Goal: Task Accomplishment & Management: Manage account settings

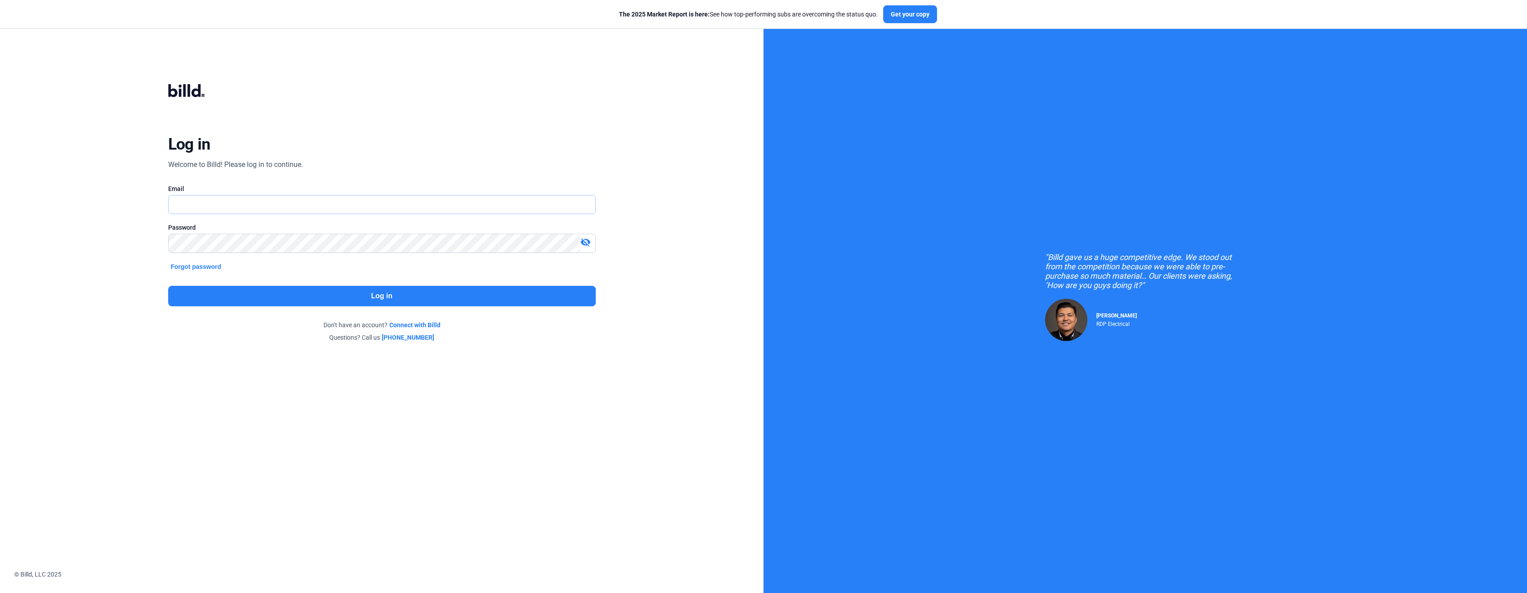
type input "[EMAIL_ADDRESS][DOMAIN_NAME]"
click at [346, 293] on button "Log in" at bounding box center [382, 296] width 428 height 20
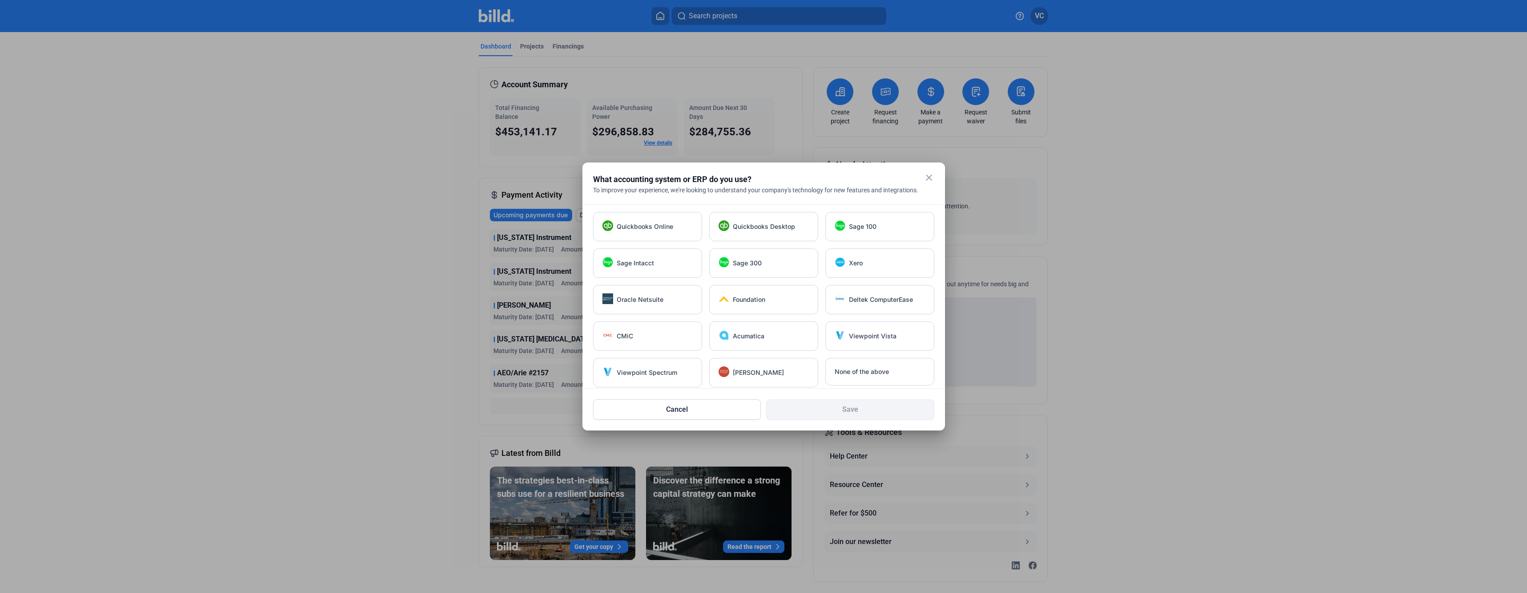
click at [928, 180] on mat-icon "close" at bounding box center [929, 177] width 11 height 11
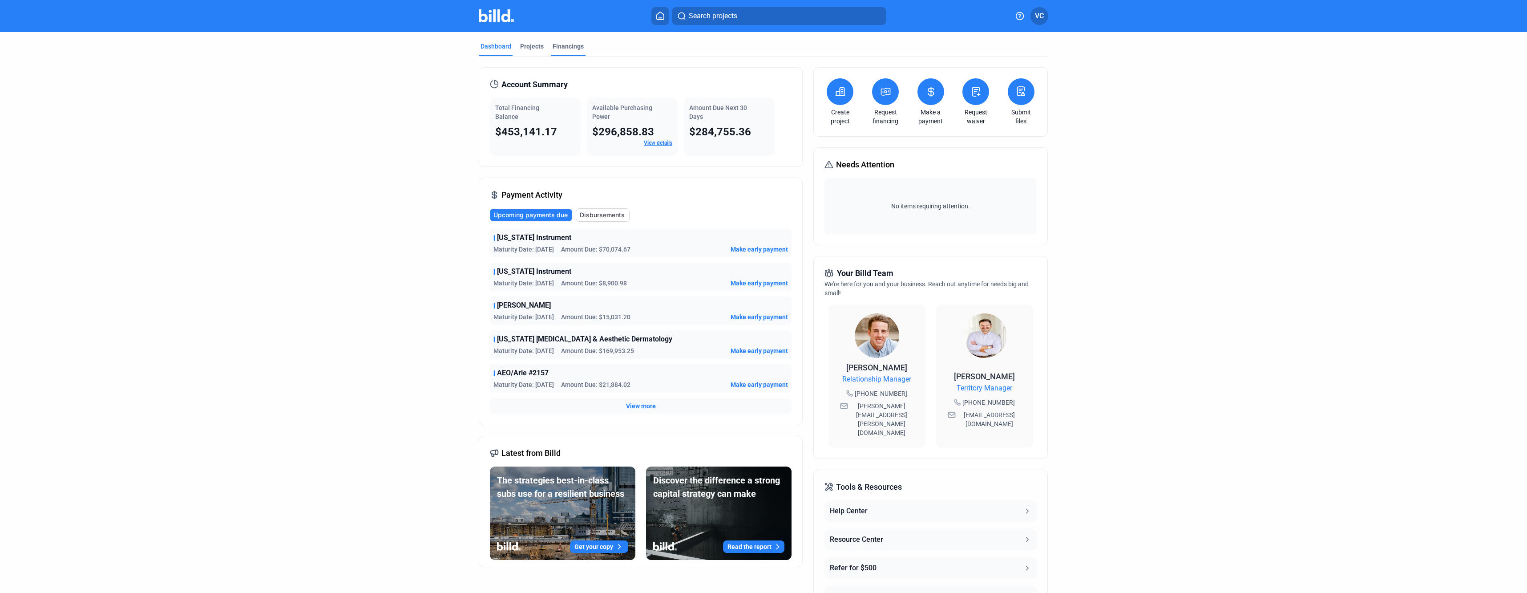
click at [578, 44] on div "Financings" at bounding box center [568, 46] width 31 height 9
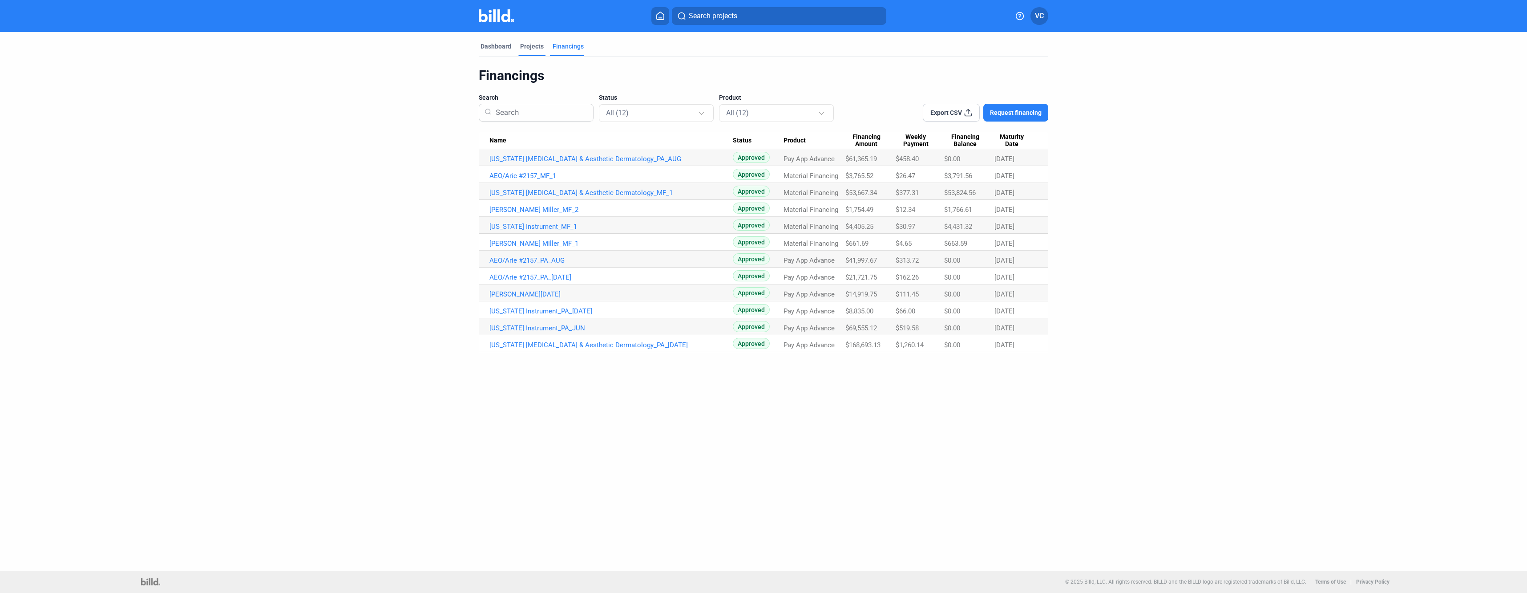
click at [528, 50] on div "Projects" at bounding box center [532, 46] width 24 height 9
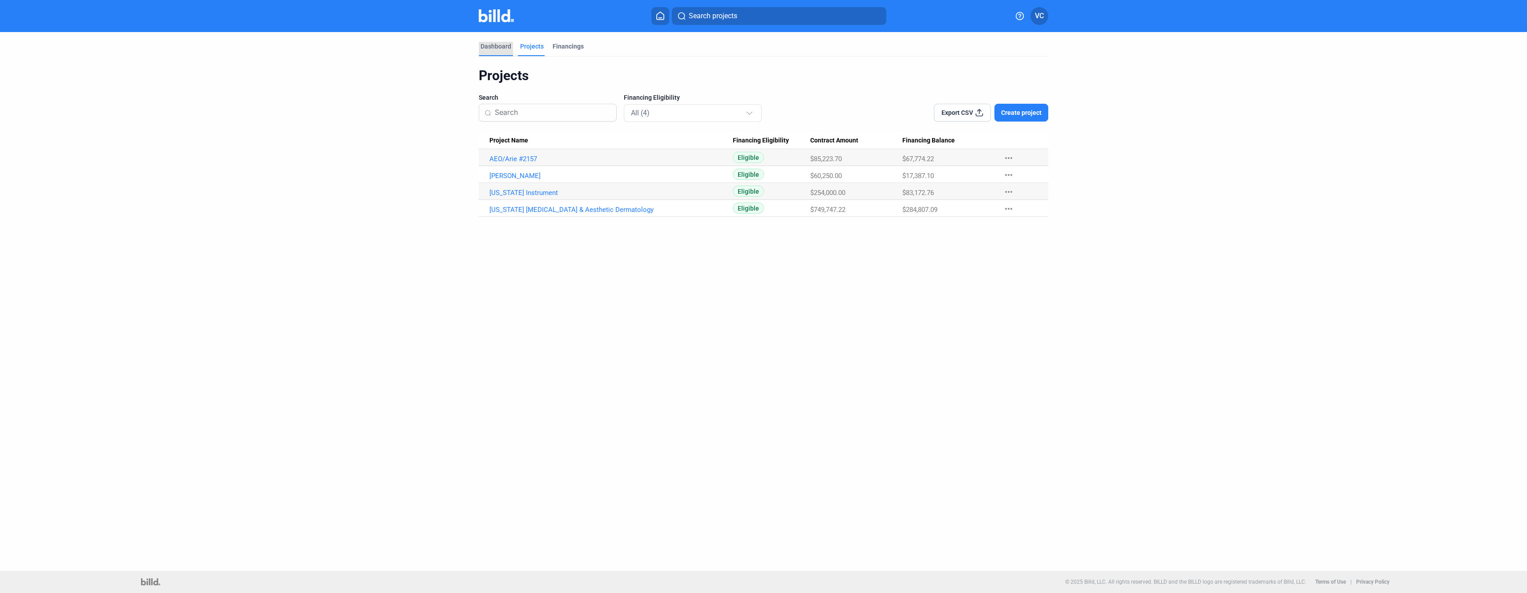
click at [503, 45] on div "Dashboard" at bounding box center [495, 46] width 31 height 9
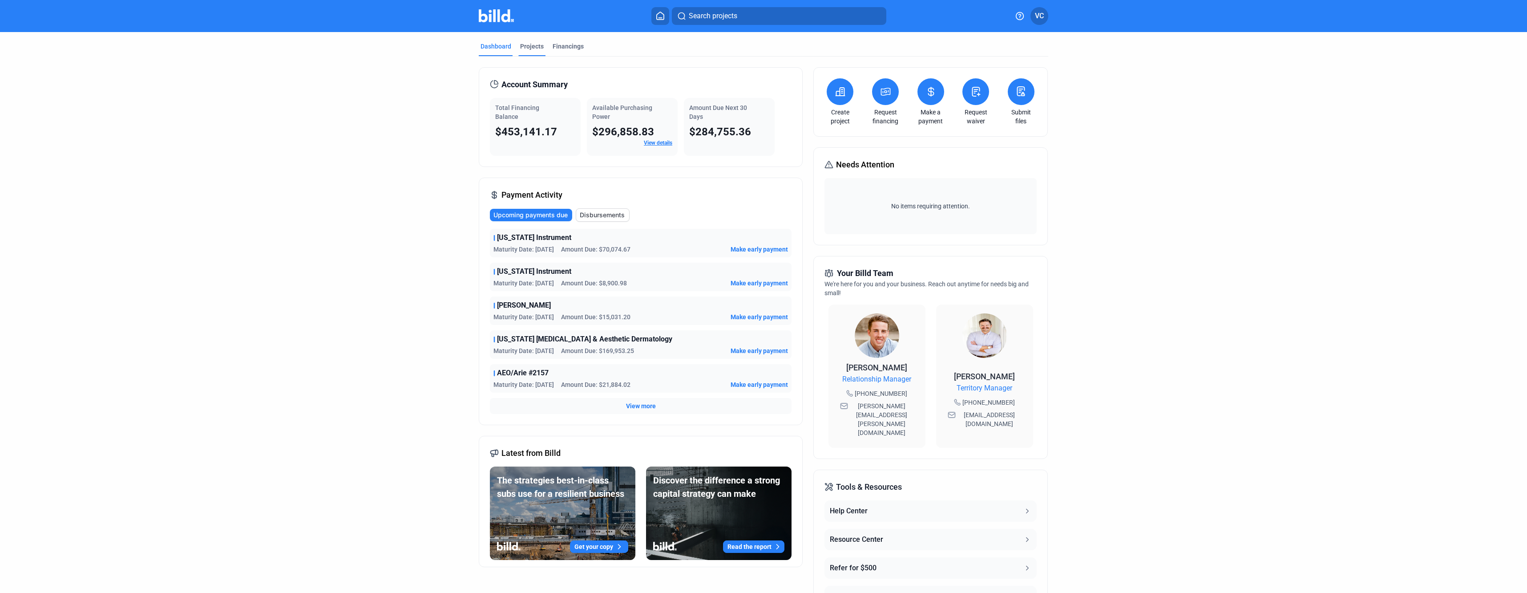
click at [525, 45] on div "Projects" at bounding box center [532, 46] width 24 height 9
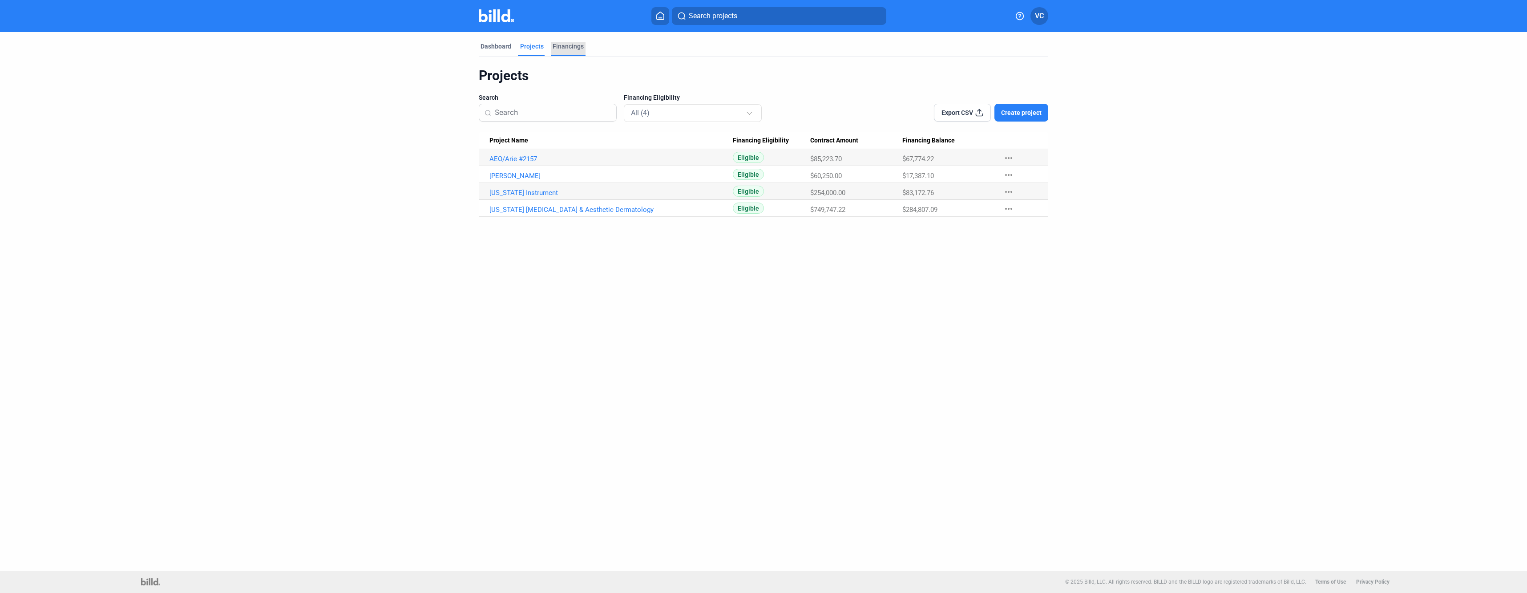
click at [572, 45] on div "Financings" at bounding box center [568, 46] width 31 height 9
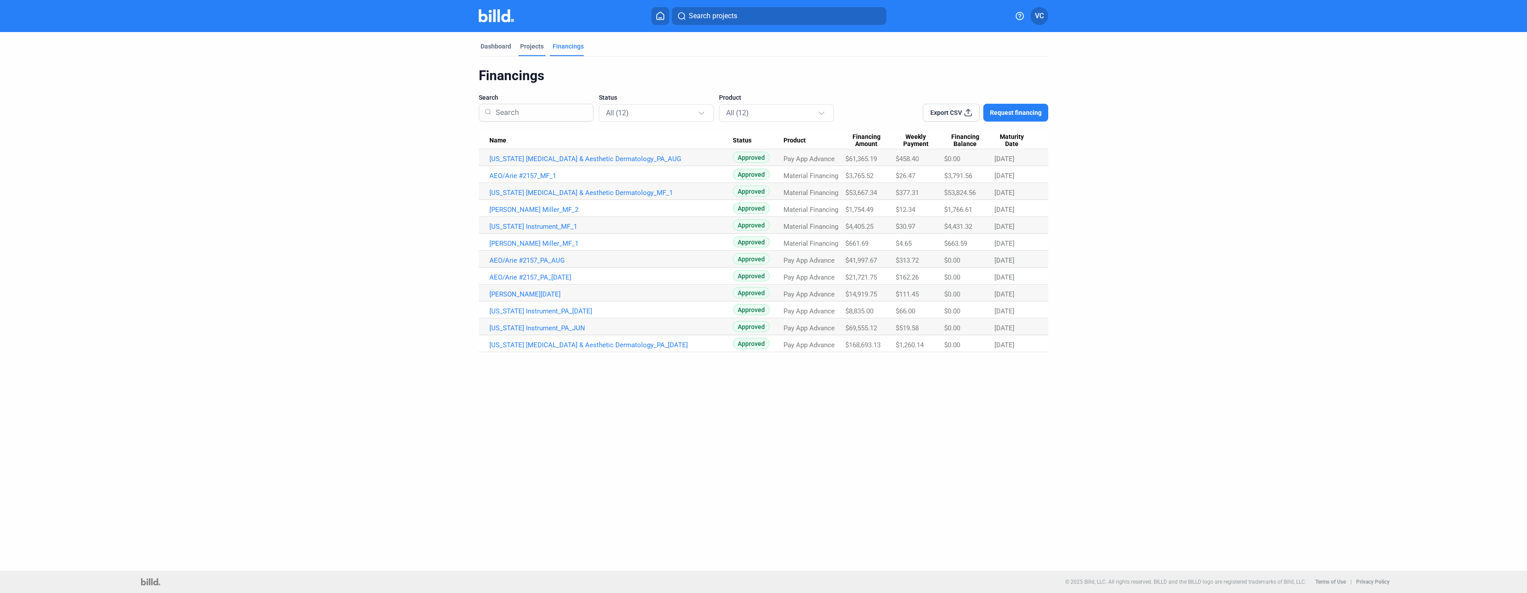
click at [527, 45] on div "Projects" at bounding box center [532, 46] width 24 height 9
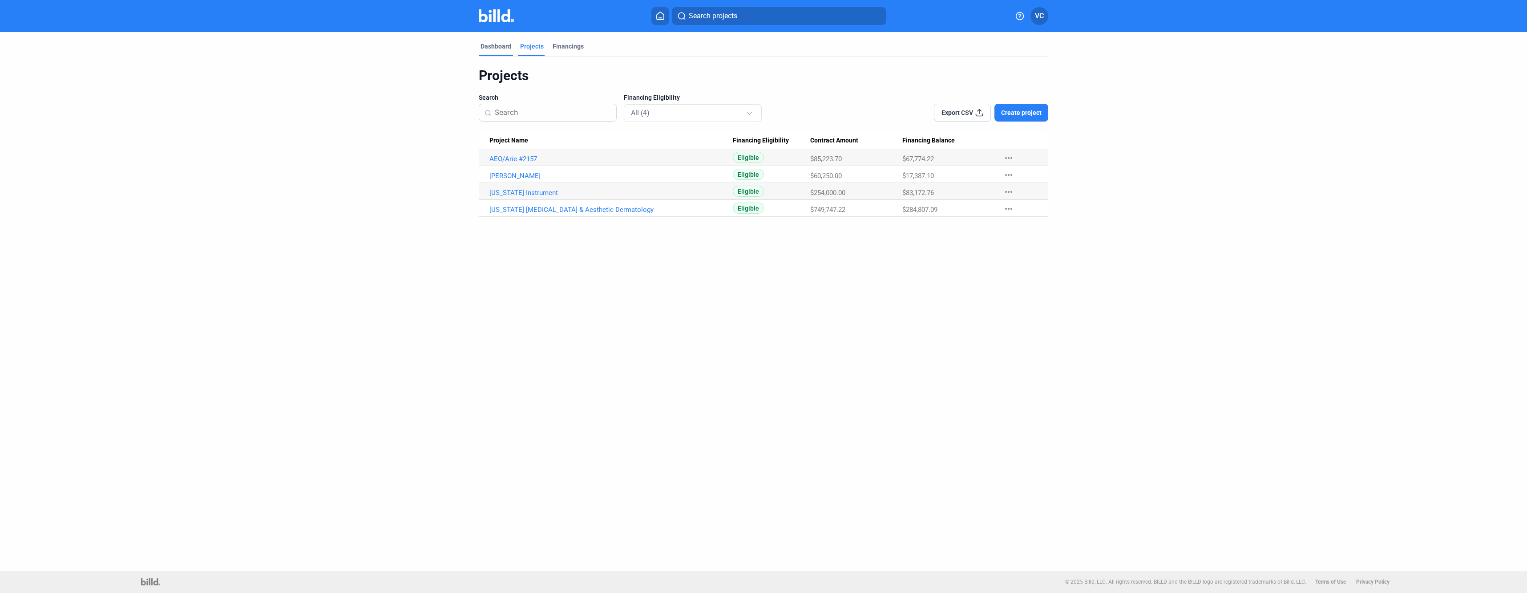
click at [499, 45] on div "Dashboard" at bounding box center [495, 46] width 31 height 9
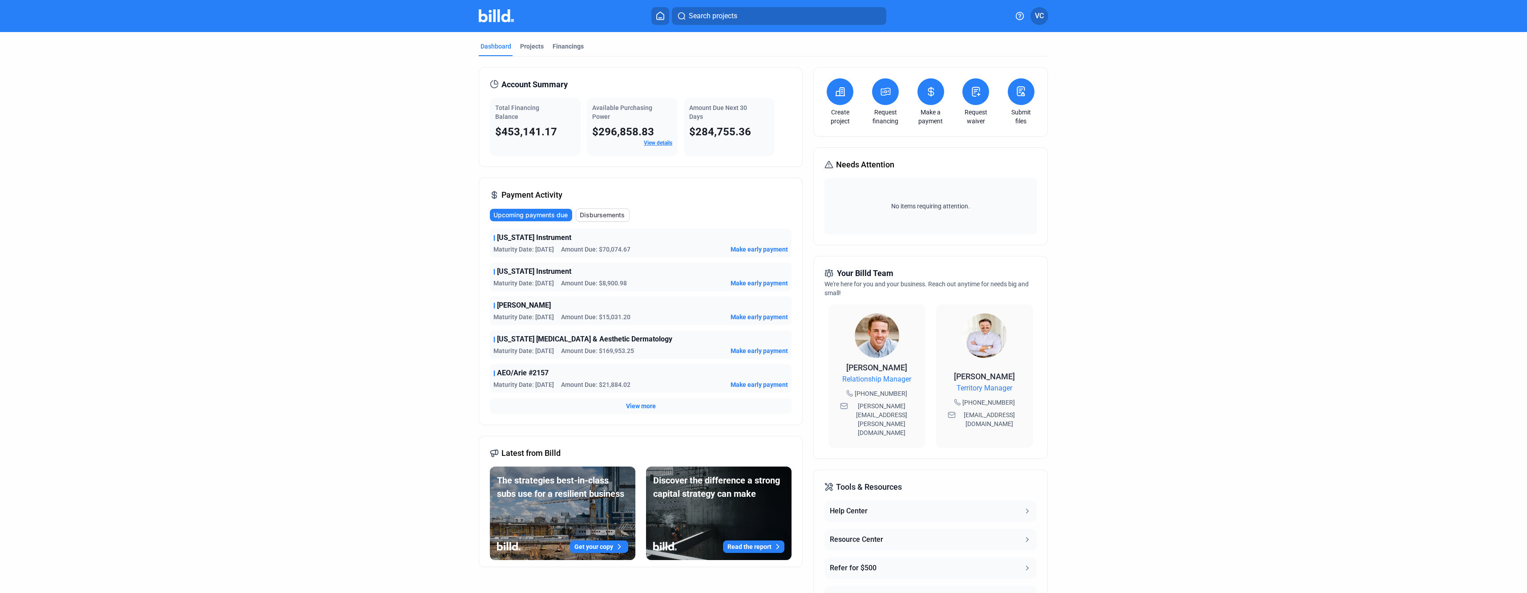
click at [665, 145] on link "View details" at bounding box center [658, 143] width 28 height 6
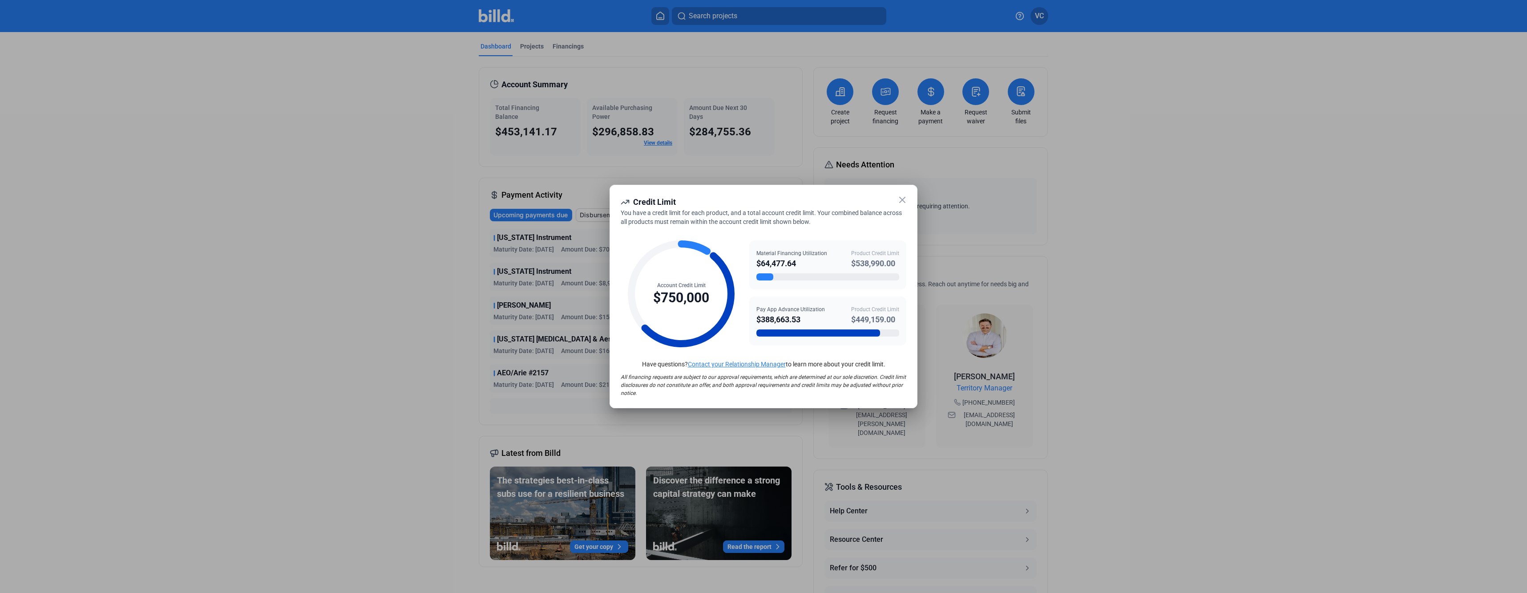
click at [902, 200] on icon at bounding box center [902, 199] width 5 height 5
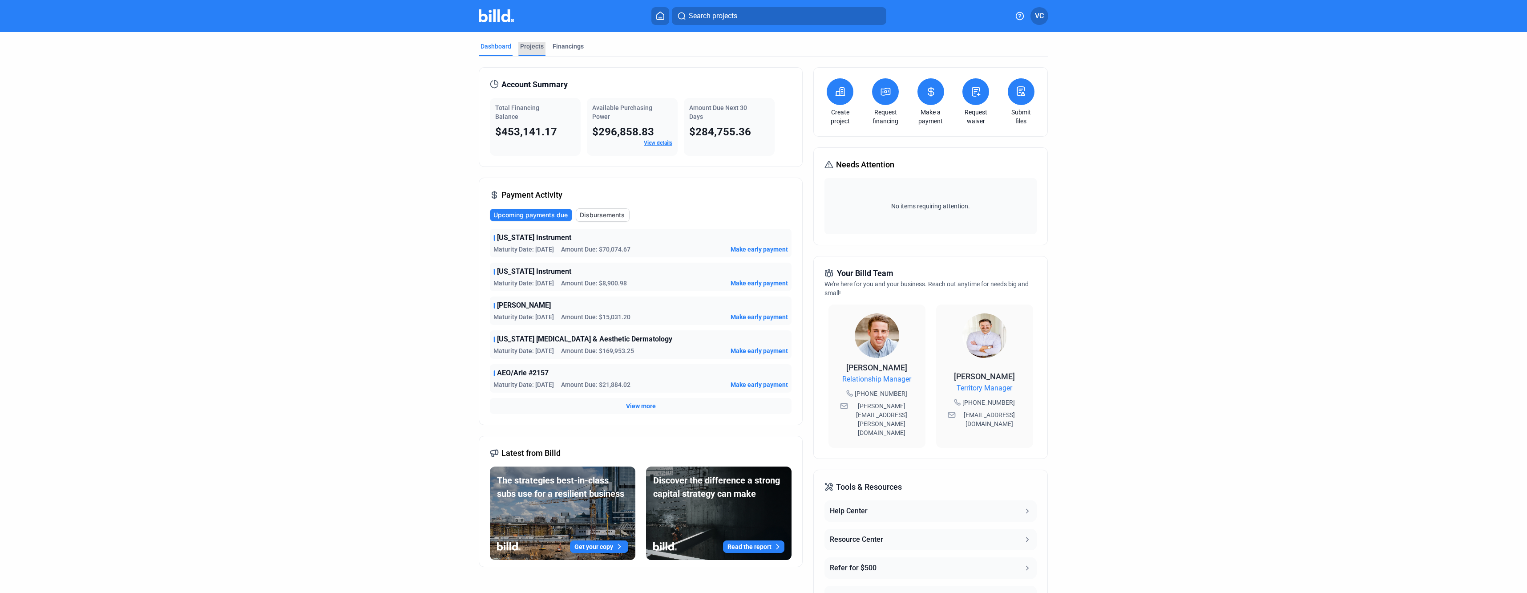
click at [527, 48] on div "Projects" at bounding box center [532, 46] width 24 height 9
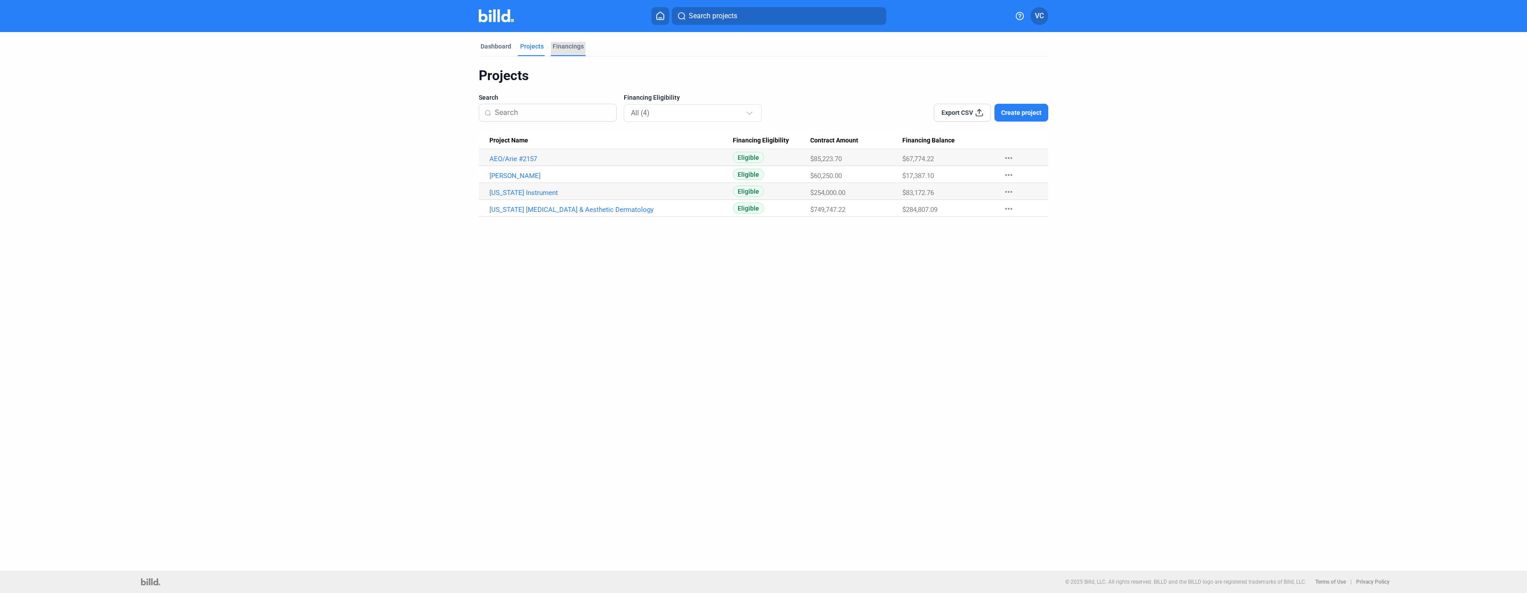
click at [565, 45] on div "Financings" at bounding box center [568, 46] width 31 height 9
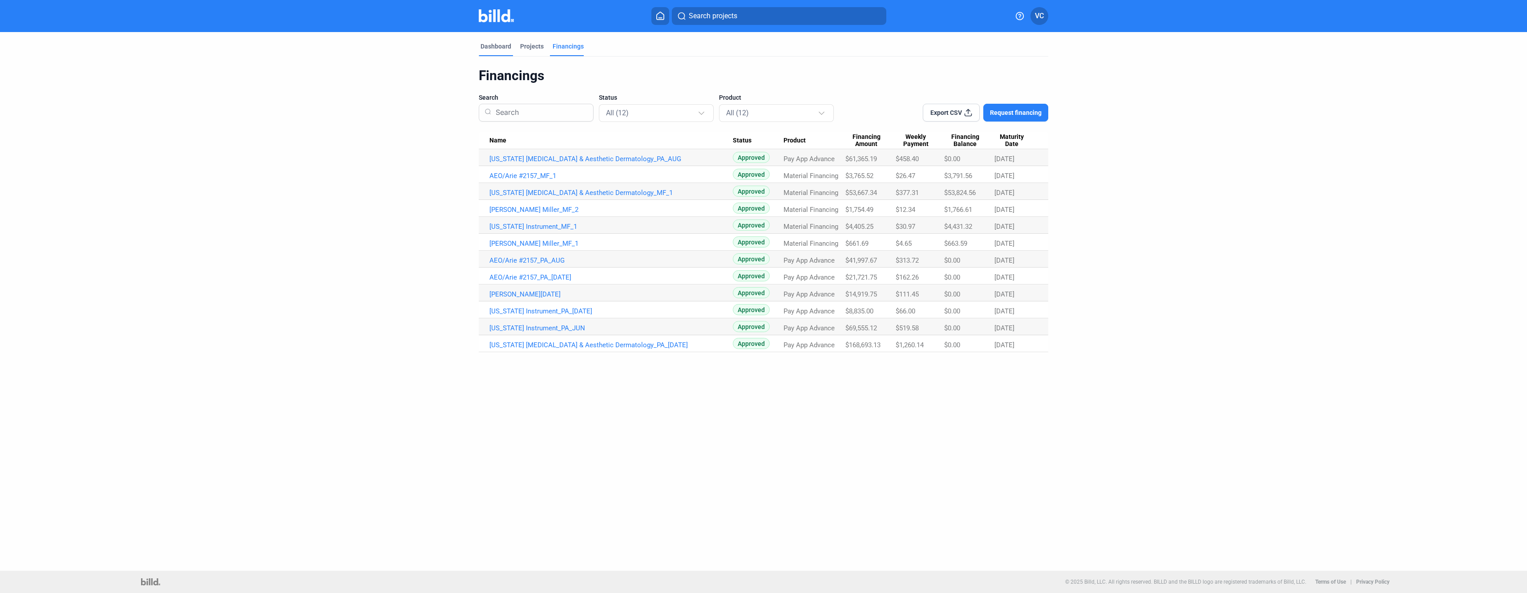
click at [502, 45] on div "Dashboard" at bounding box center [495, 46] width 31 height 9
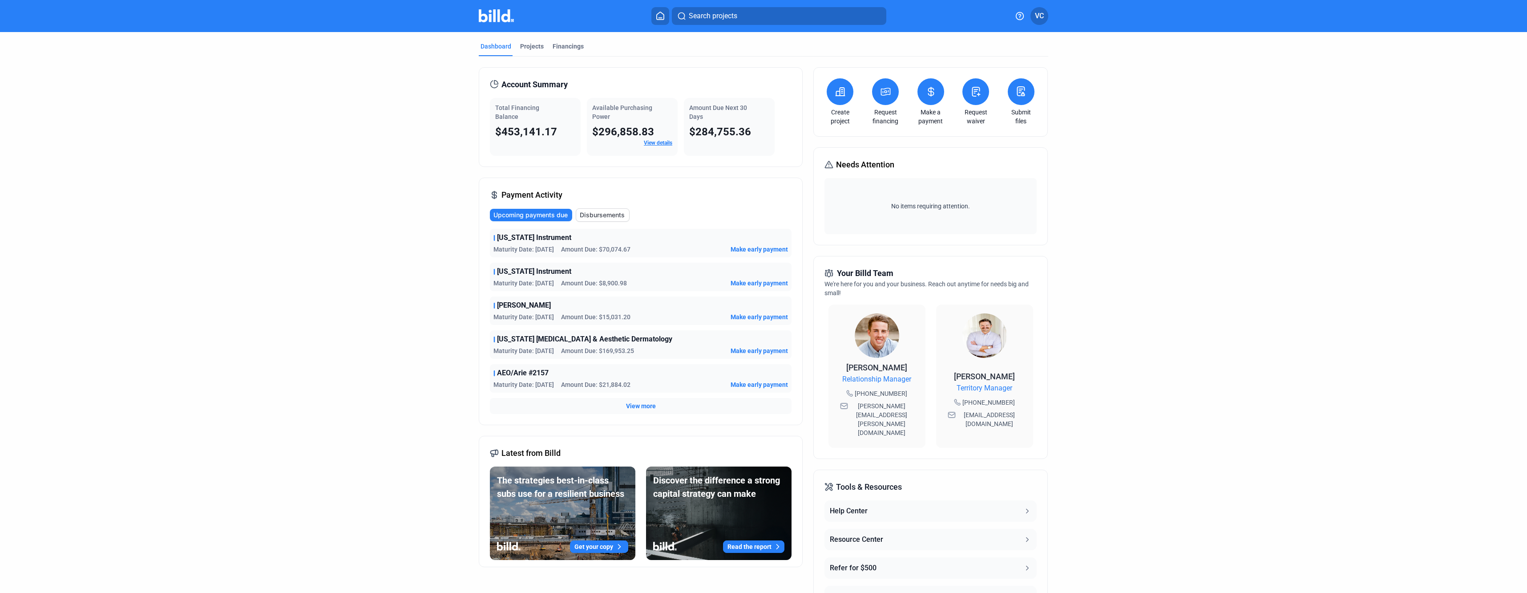
click at [770, 383] on span "Make early payment" at bounding box center [758, 384] width 57 height 9
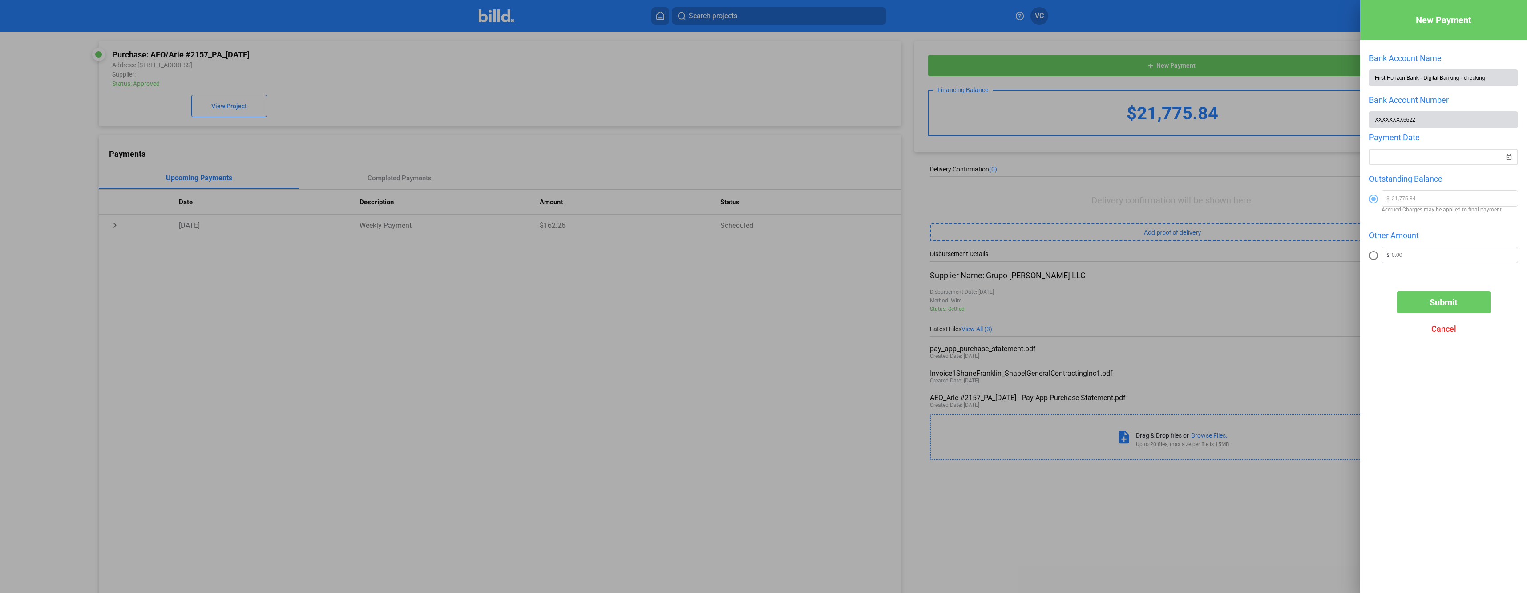
click at [1509, 160] on span "Open calendar" at bounding box center [1508, 151] width 21 height 21
click at [1399, 311] on span "29" at bounding box center [1399, 311] width 16 height 16
type input "[DATE]"
click at [1442, 254] on input "text" at bounding box center [1455, 253] width 126 height 13
type input "21"
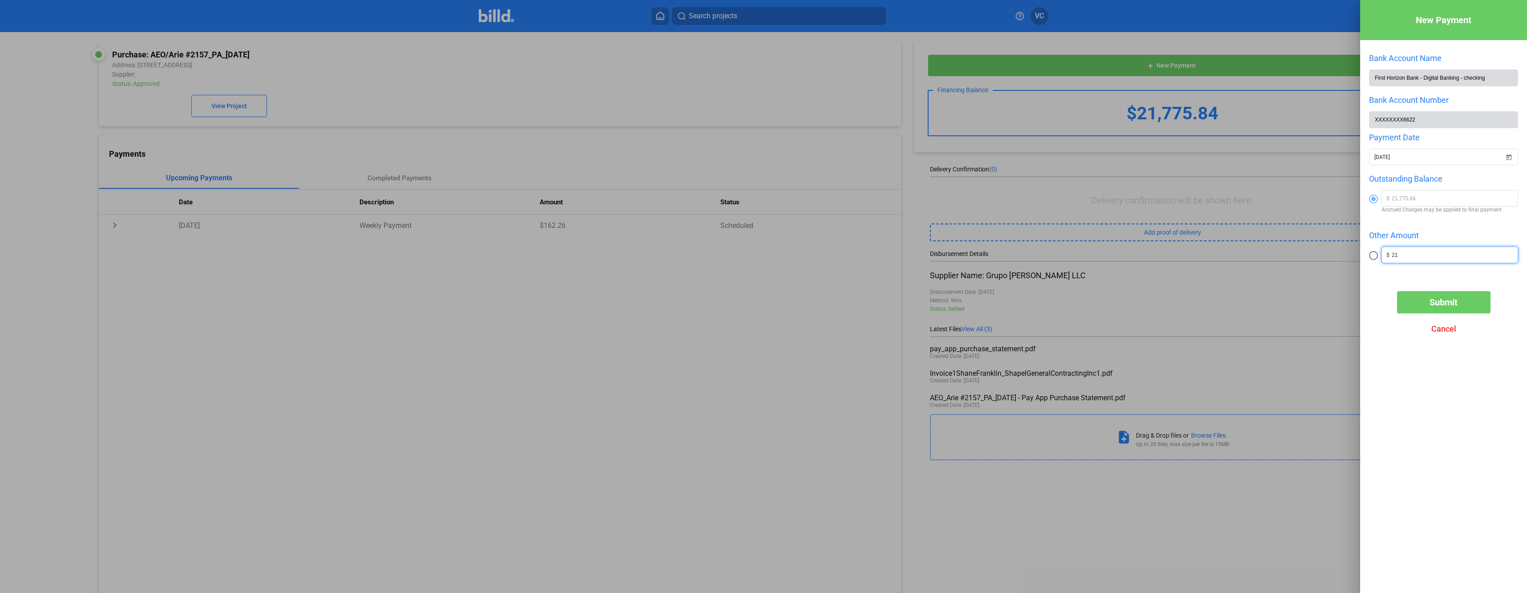
radio input "false"
radio input "true"
type input "21,775.84"
click at [1450, 303] on span "Submit" at bounding box center [1443, 302] width 28 height 11
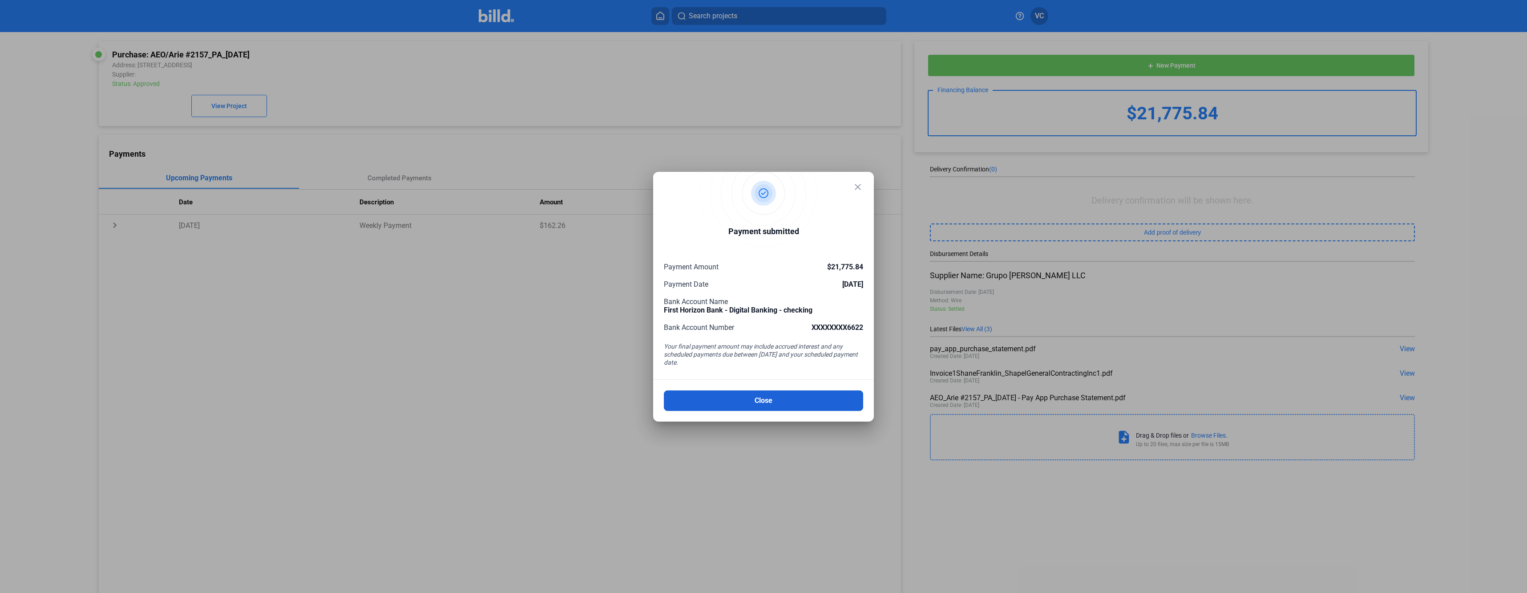
click at [762, 402] on button "Close" at bounding box center [763, 400] width 199 height 20
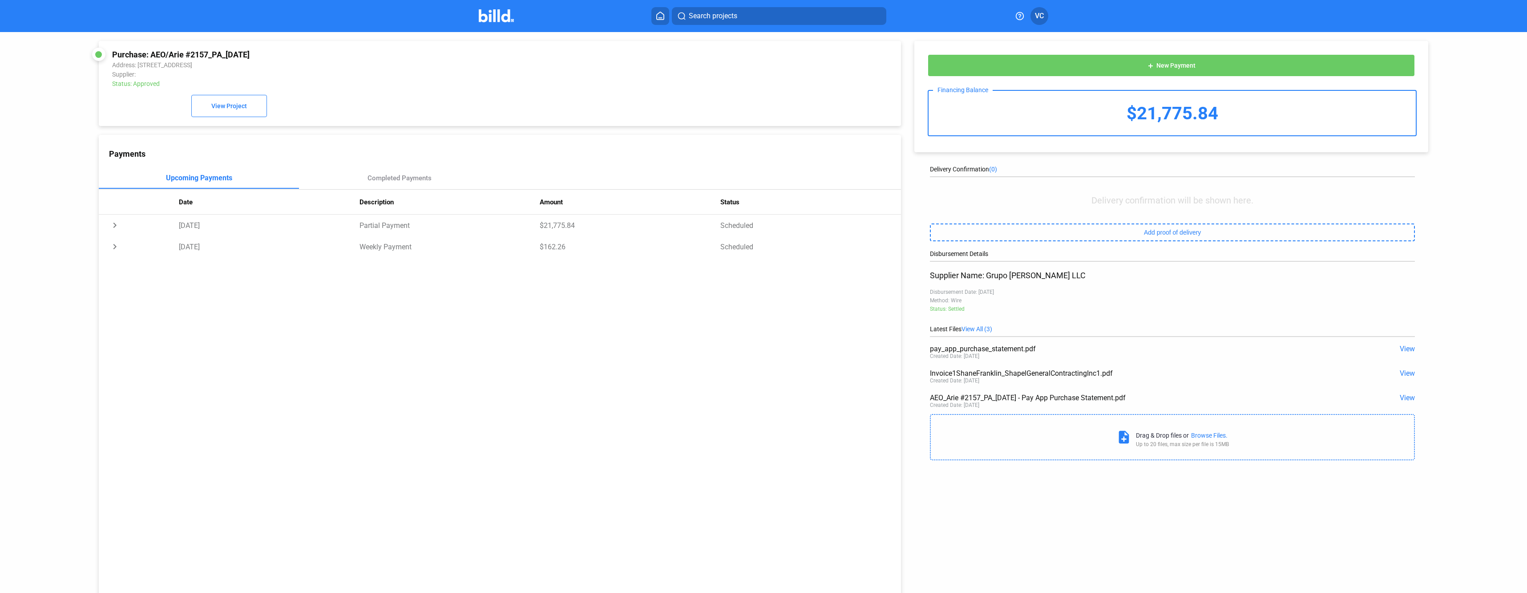
click at [659, 18] on icon at bounding box center [660, 16] width 7 height 8
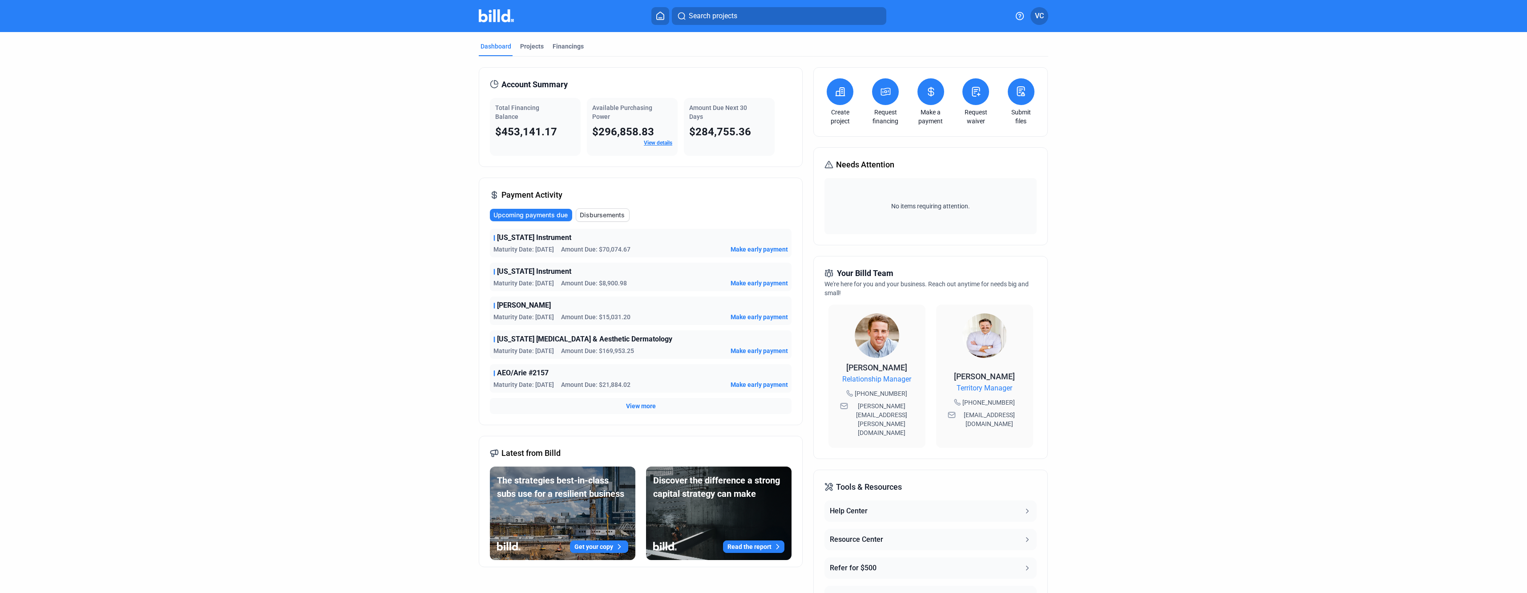
click at [762, 316] on span "Make early payment" at bounding box center [758, 316] width 57 height 9
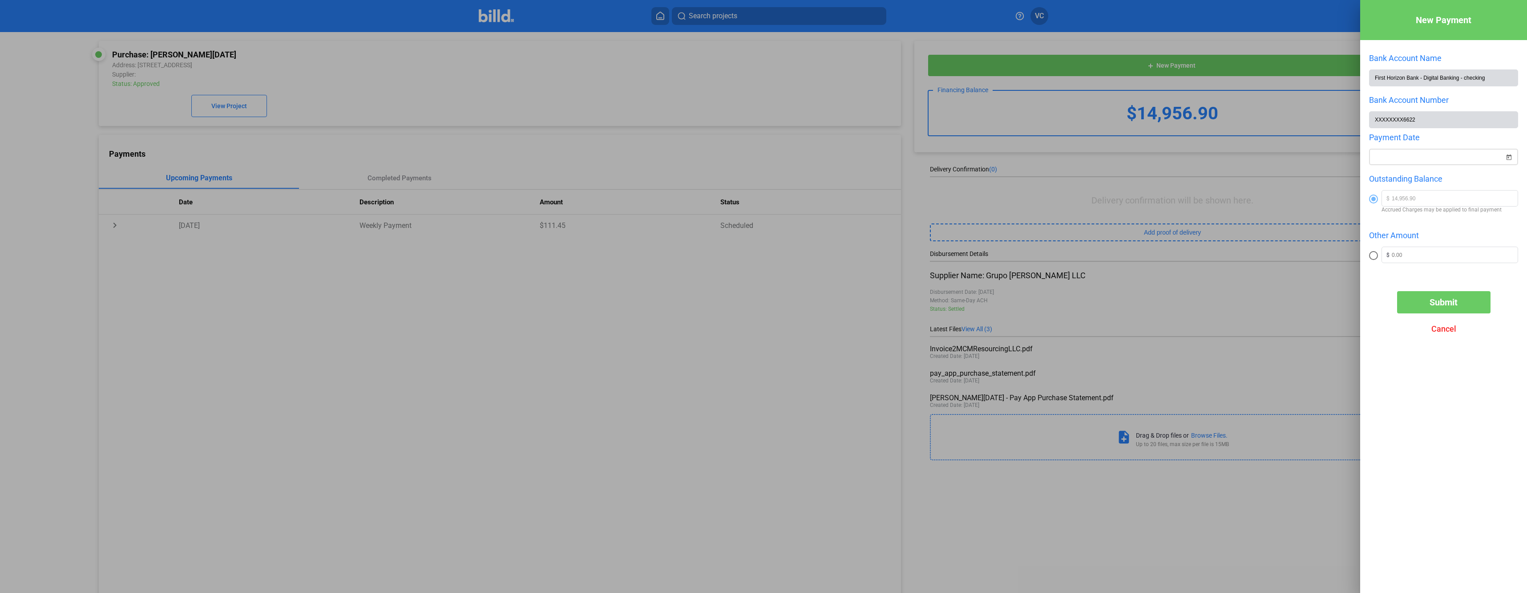
click at [1512, 160] on span "Open calendar" at bounding box center [1508, 151] width 21 height 21
click at [1402, 311] on span "29" at bounding box center [1399, 311] width 16 height 16
type input "[DATE]"
click at [1411, 256] on input "text" at bounding box center [1455, 253] width 126 height 13
type input "1"
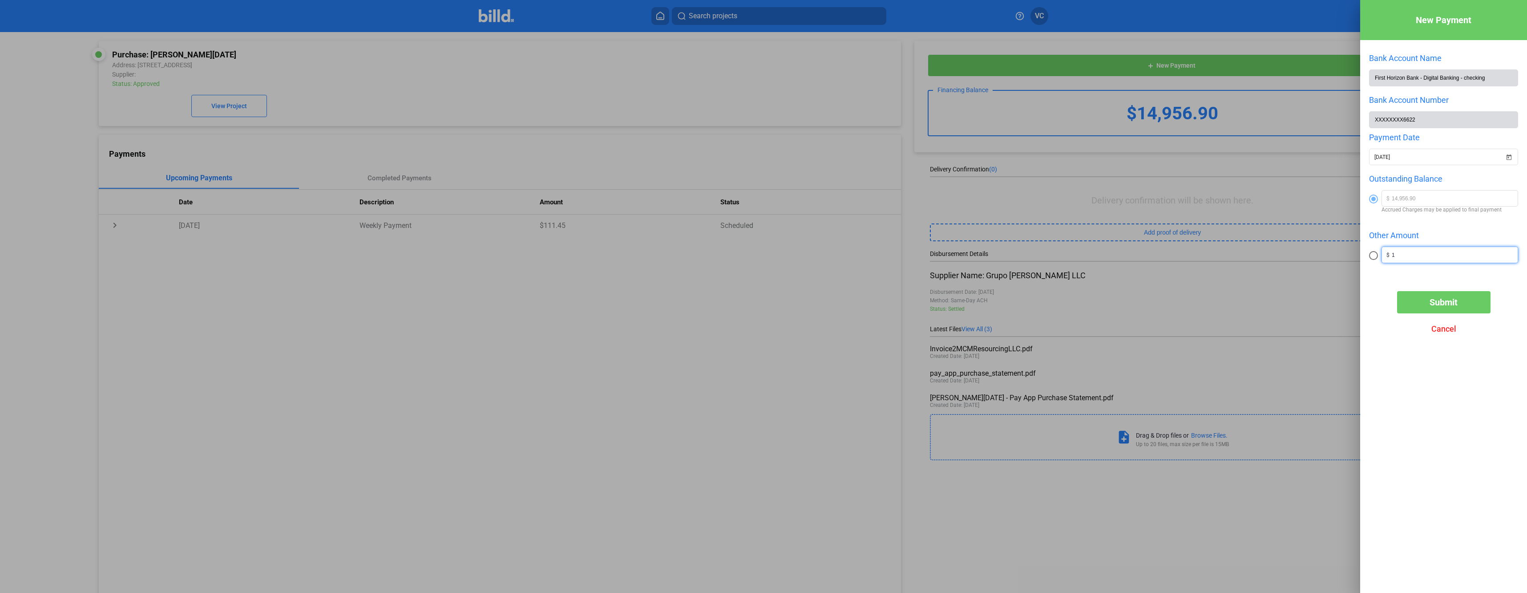
radio input "false"
radio input "true"
type input "14,956.90"
click at [1446, 312] on button "Submit" at bounding box center [1443, 302] width 93 height 22
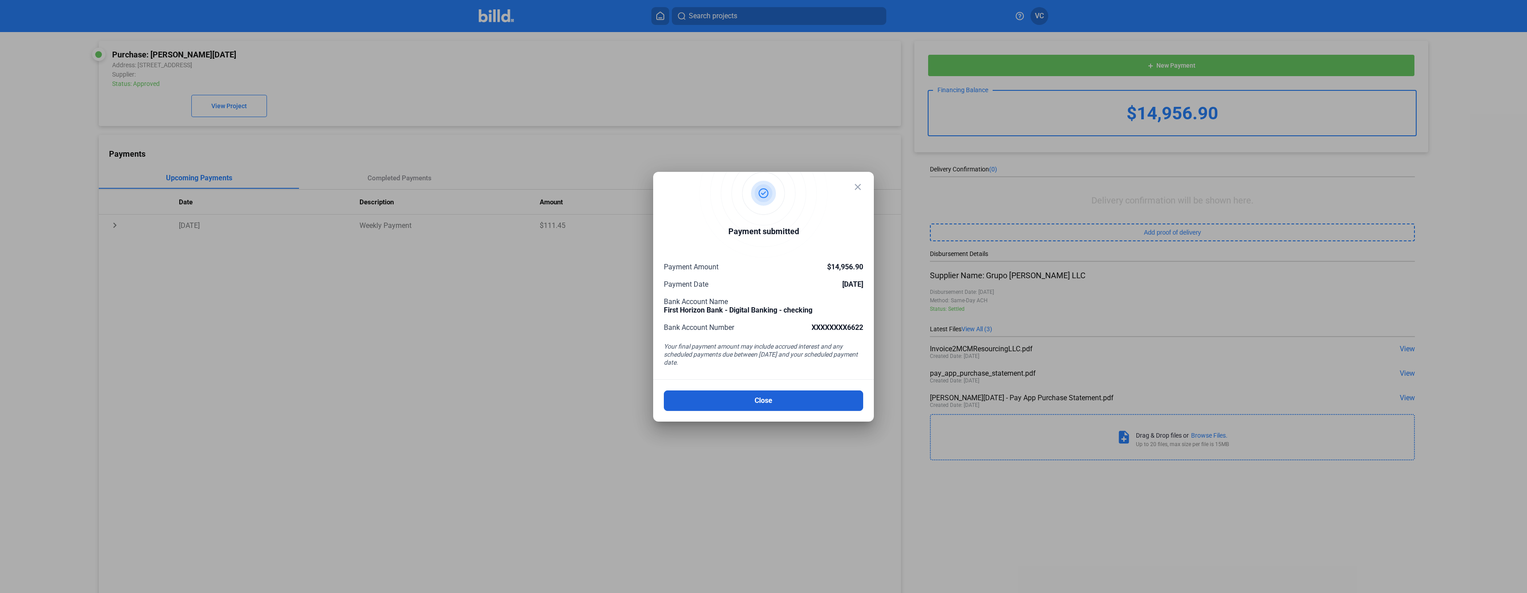
click at [753, 397] on button "Close" at bounding box center [763, 400] width 199 height 20
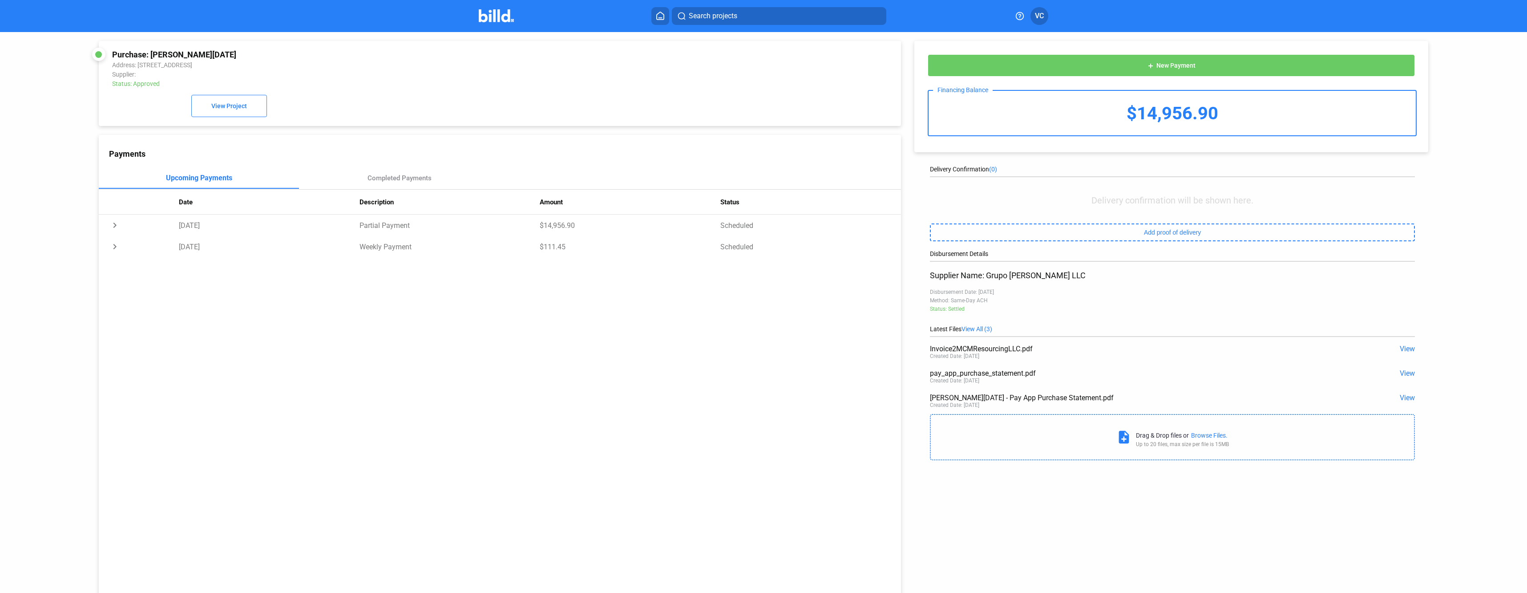
click at [657, 16] on icon at bounding box center [660, 16] width 7 height 8
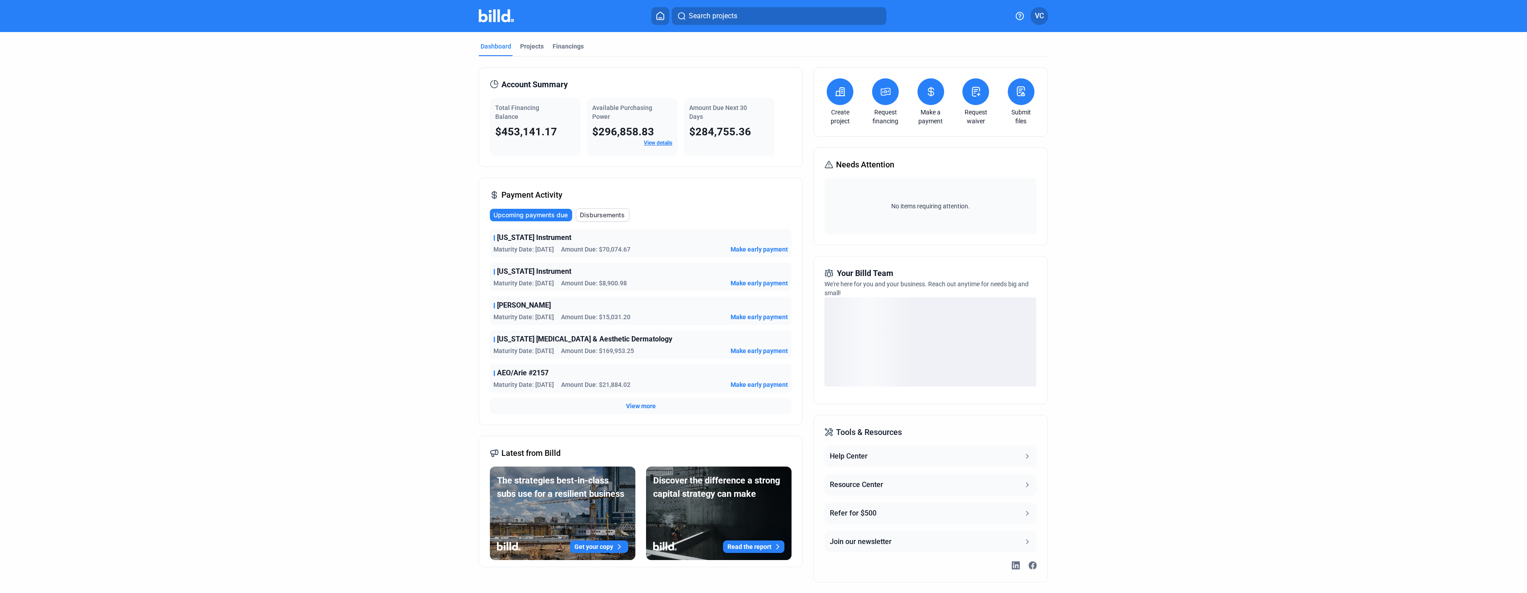
click at [740, 280] on span "Make early payment" at bounding box center [758, 282] width 57 height 9
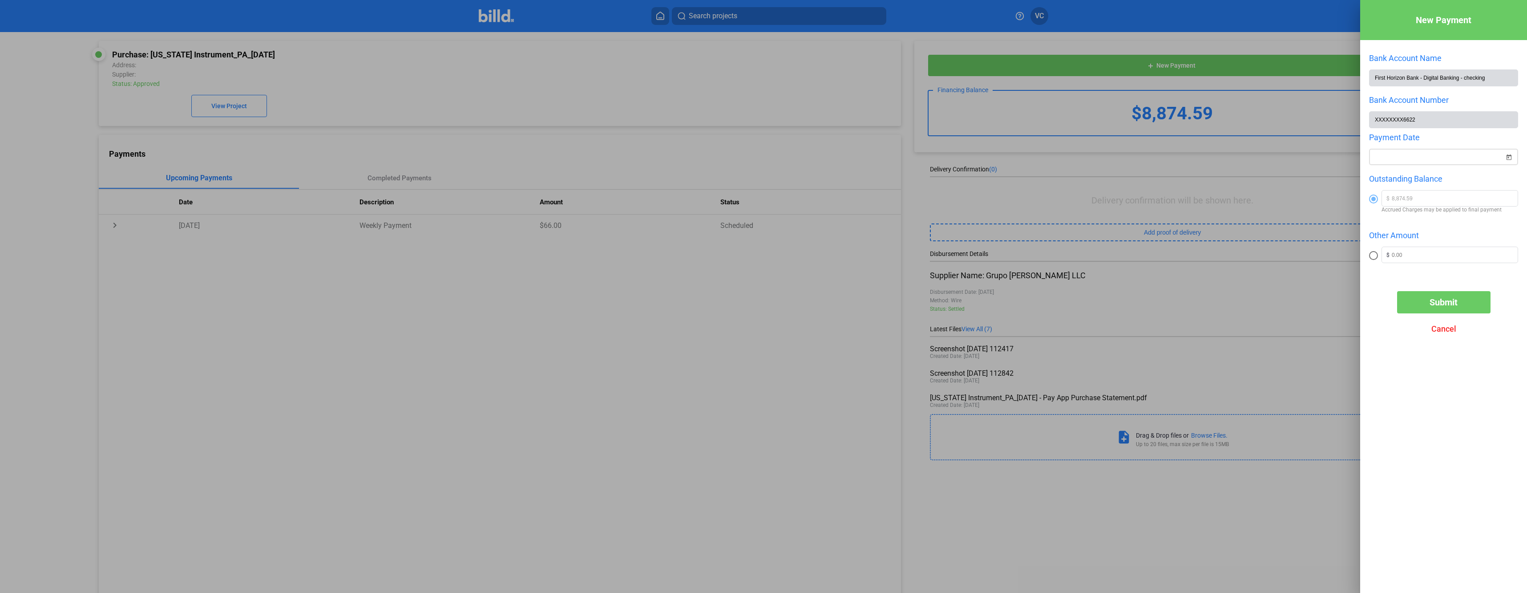
click at [1448, 151] on div at bounding box center [1439, 157] width 130 height 16
click at [1419, 294] on span "23" at bounding box center [1417, 294] width 16 height 16
click at [1513, 156] on span "Open calendar" at bounding box center [1508, 151] width 21 height 21
click at [1402, 313] on span "29" at bounding box center [1399, 311] width 16 height 16
type input "[DATE]"
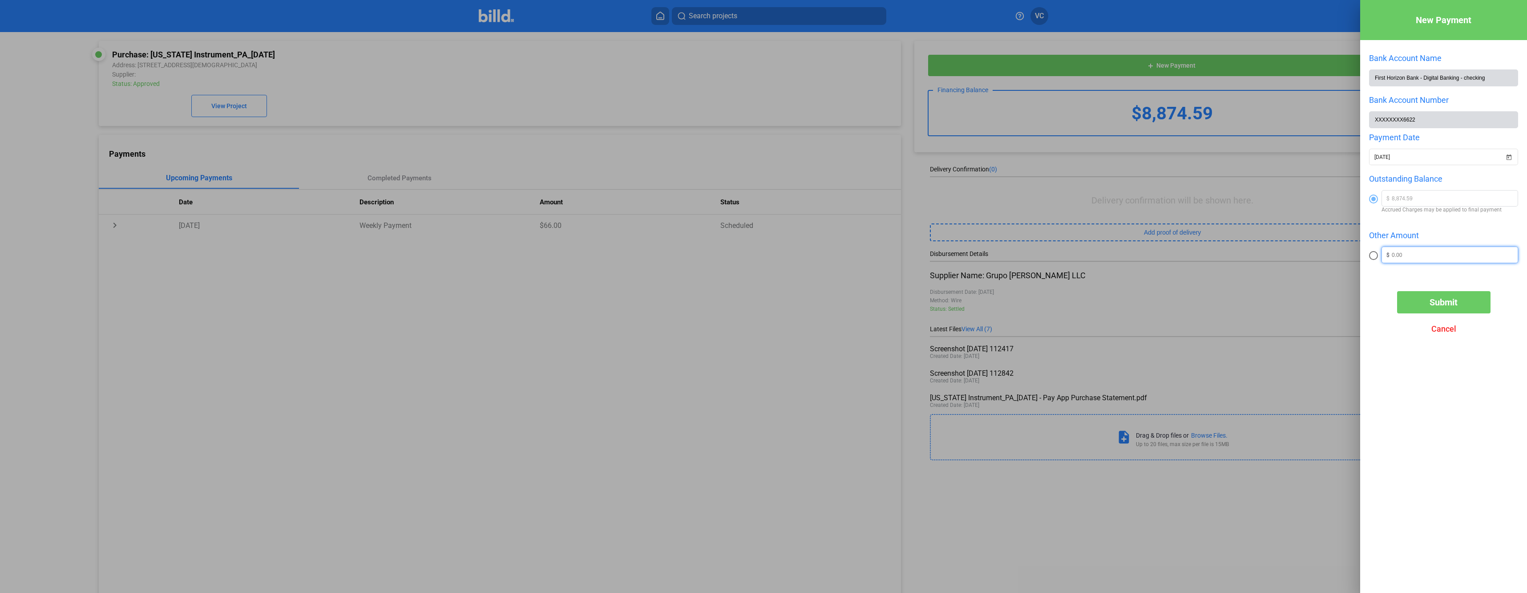
click at [1411, 255] on input "text" at bounding box center [1455, 253] width 126 height 13
type input "8"
radio input "false"
radio input "true"
type input "8,874.59"
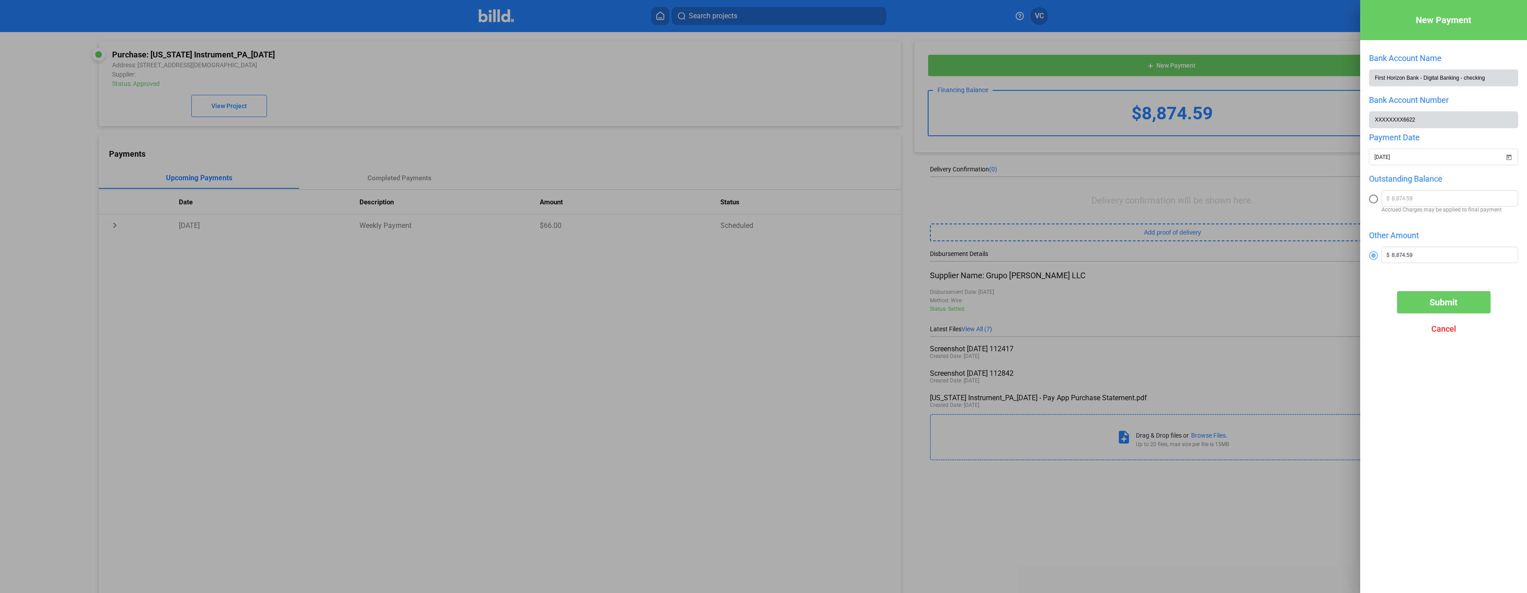
click at [1448, 311] on button "Submit" at bounding box center [1443, 302] width 93 height 22
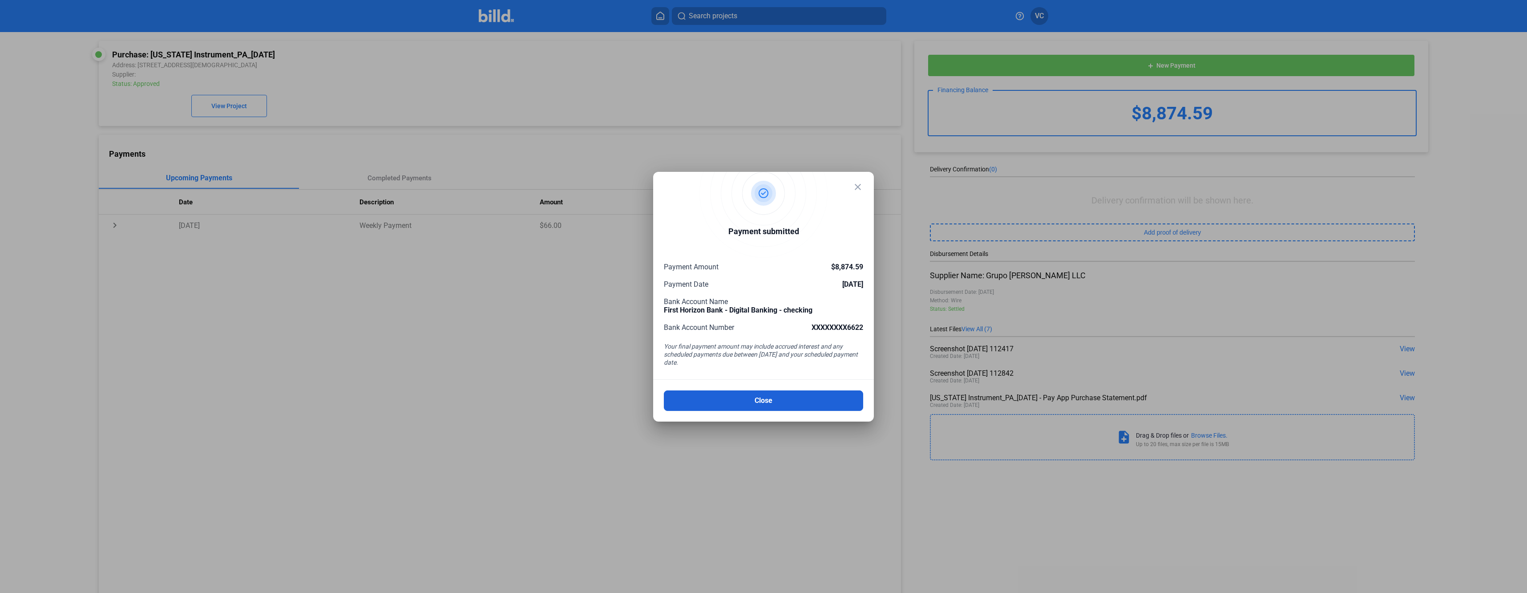
click at [722, 403] on button "Close" at bounding box center [763, 400] width 199 height 20
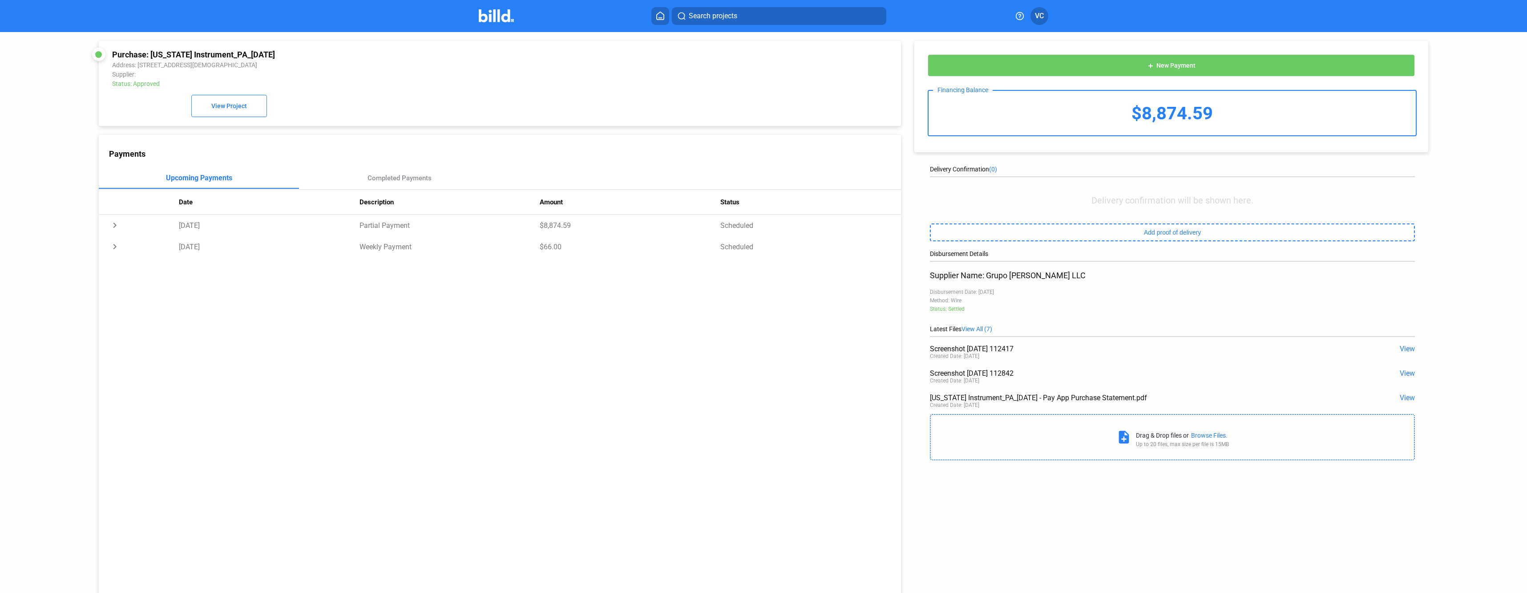
click at [658, 18] on icon at bounding box center [660, 16] width 9 height 8
